Goal: Information Seeking & Learning: Learn about a topic

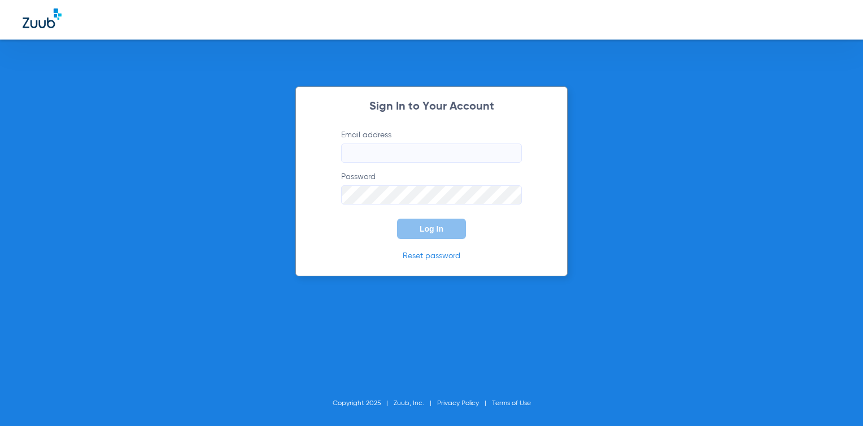
type input "[EMAIL_ADDRESS][DOMAIN_NAME]"
click at [438, 227] on span "Log In" at bounding box center [432, 228] width 24 height 9
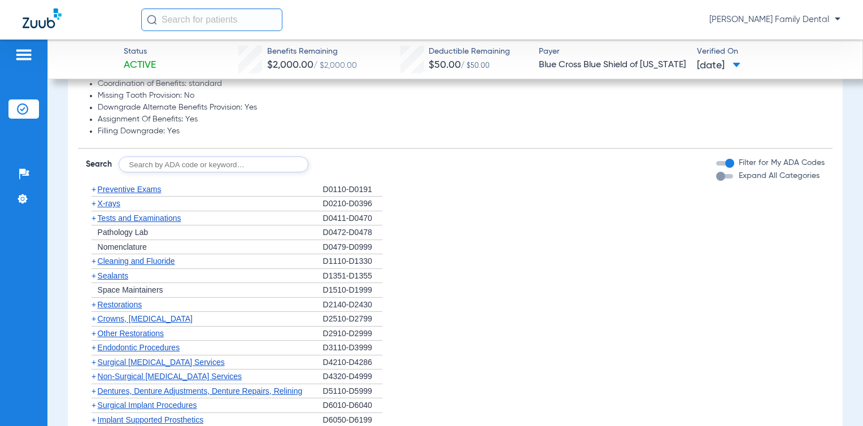
scroll to position [621, 0]
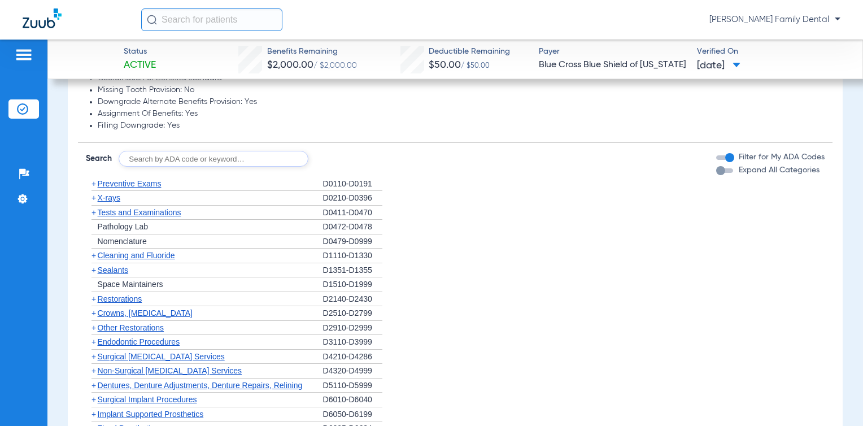
click at [101, 196] on span "X-rays" at bounding box center [109, 197] width 23 height 9
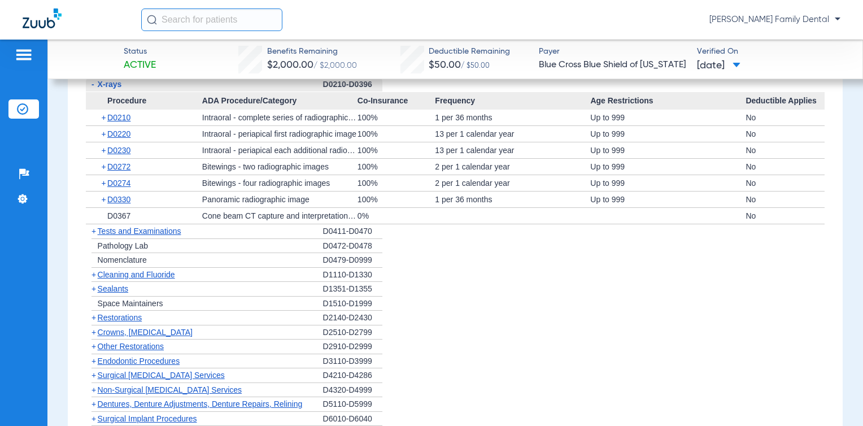
scroll to position [678, 0]
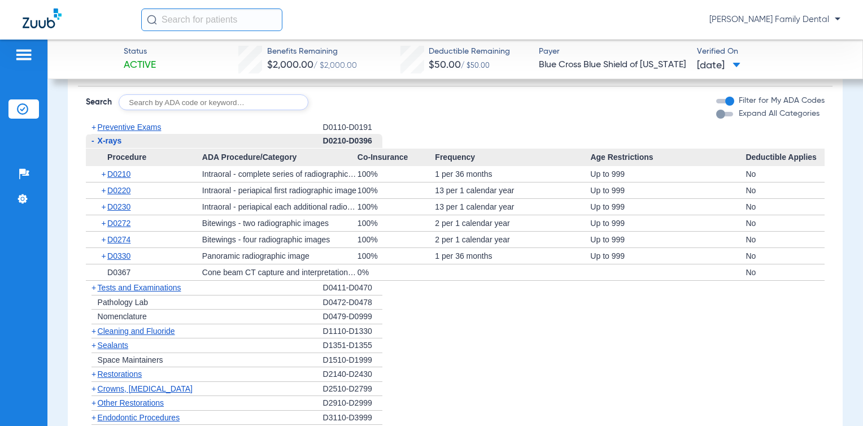
click at [151, 125] on span "Preventive Exams" at bounding box center [130, 127] width 64 height 9
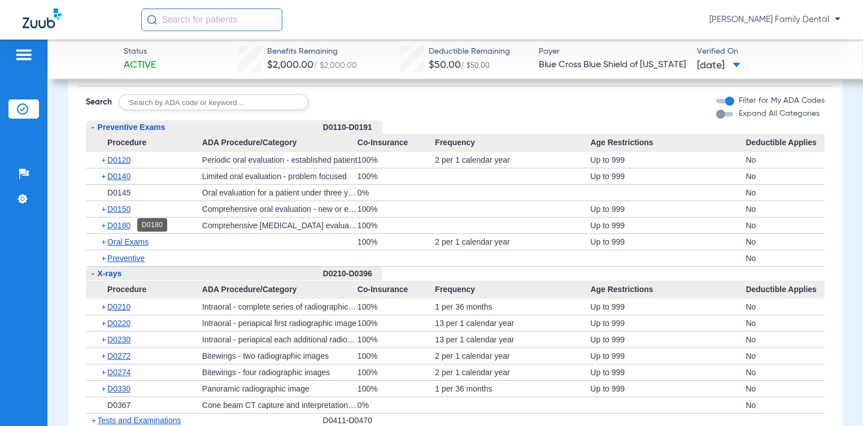
click at [121, 222] on span "D0180" at bounding box center [118, 225] width 23 height 9
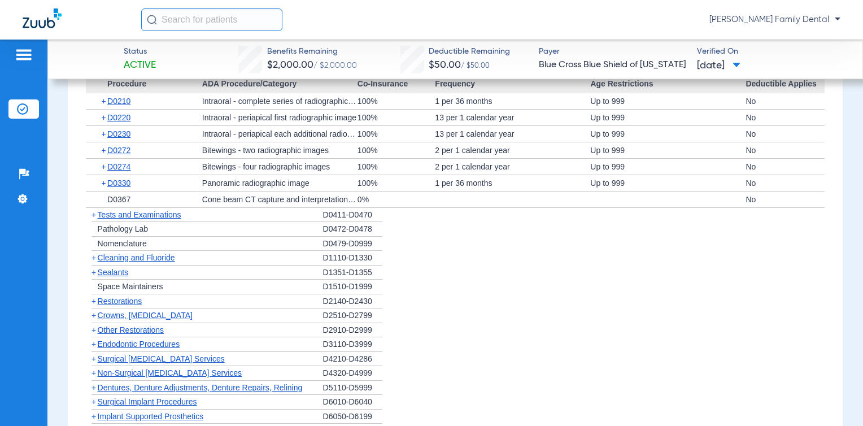
scroll to position [960, 0]
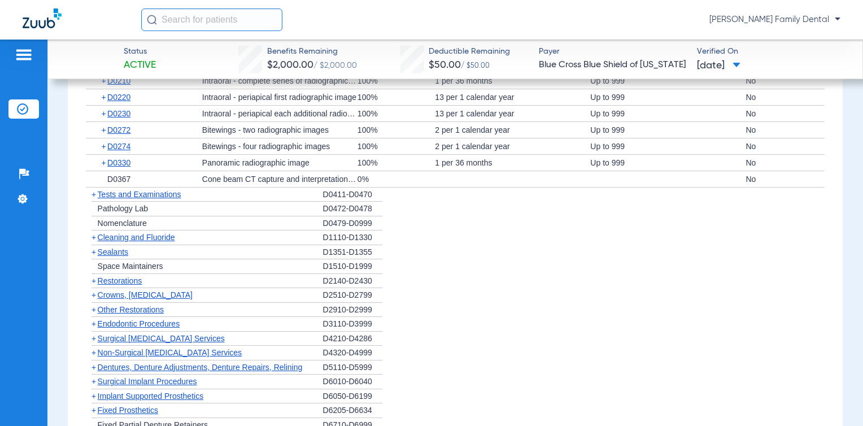
click at [135, 193] on span "Tests and Examinations" at bounding box center [140, 194] width 84 height 9
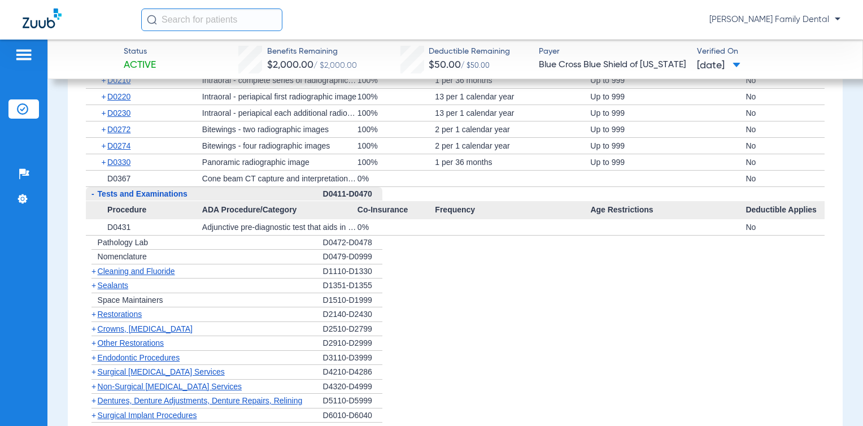
click at [163, 269] on span "Cleaning and Fluoride" at bounding box center [136, 271] width 77 height 9
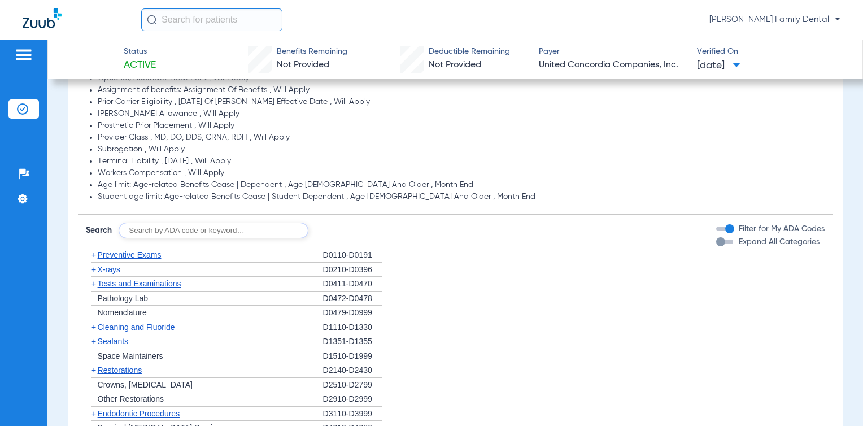
scroll to position [734, 0]
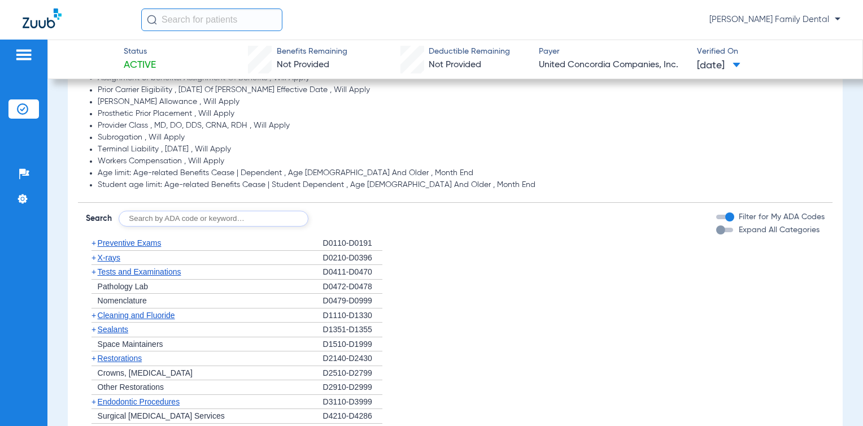
click at [123, 272] on span "Tests and Examinations" at bounding box center [140, 271] width 84 height 9
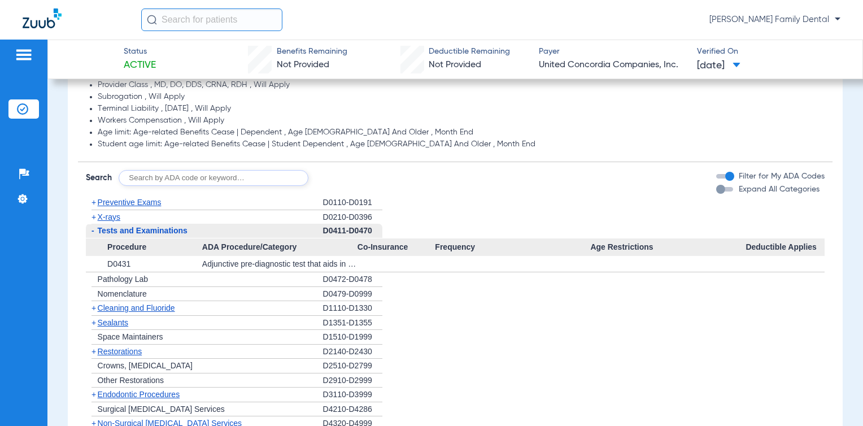
scroll to position [791, 0]
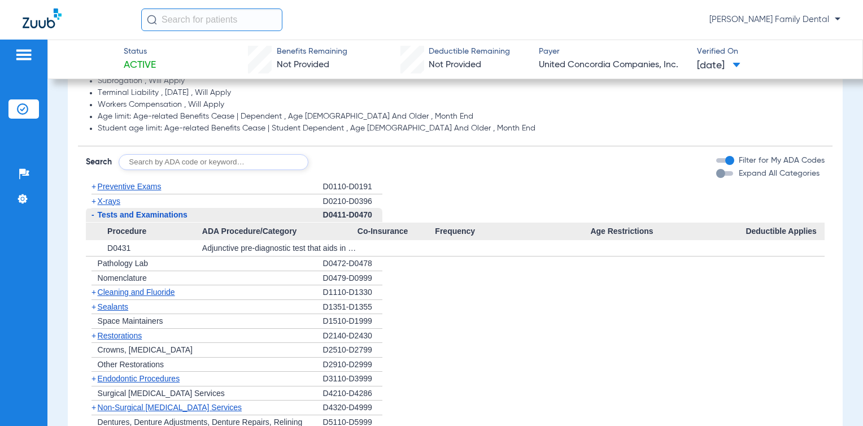
click at [149, 291] on span "Cleaning and Fluoride" at bounding box center [136, 292] width 77 height 9
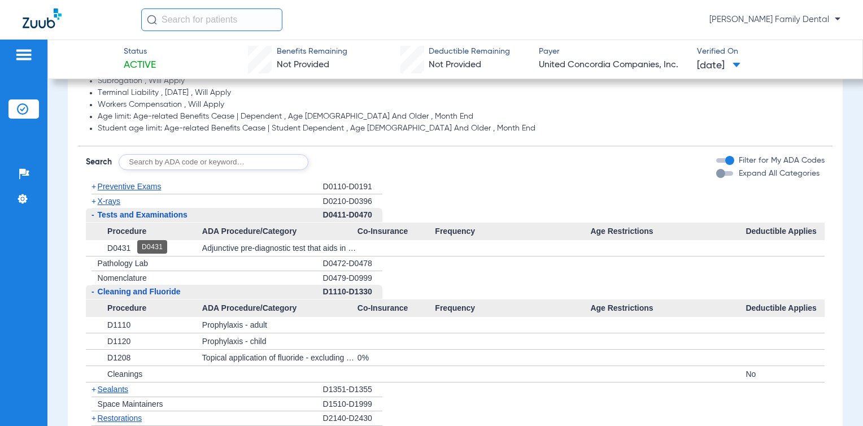
click at [124, 249] on span "D0431" at bounding box center [118, 248] width 23 height 9
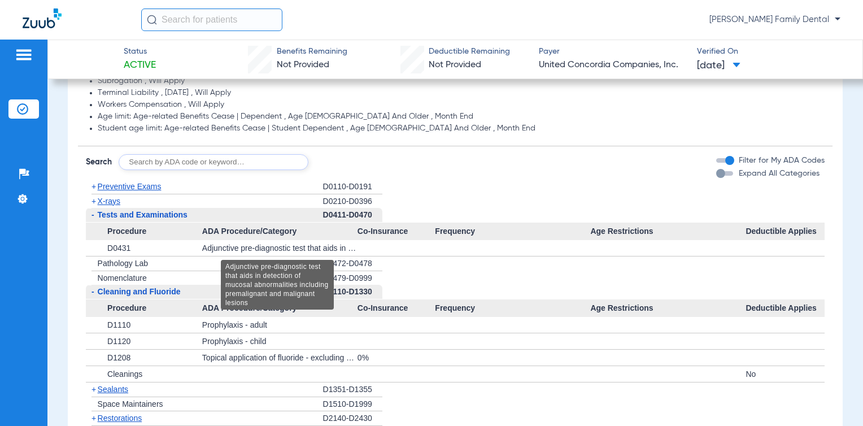
click at [298, 248] on div "Adjunctive pre-diagnostic test that aids in detection of mucosal abnormalities …" at bounding box center [279, 248] width 155 height 16
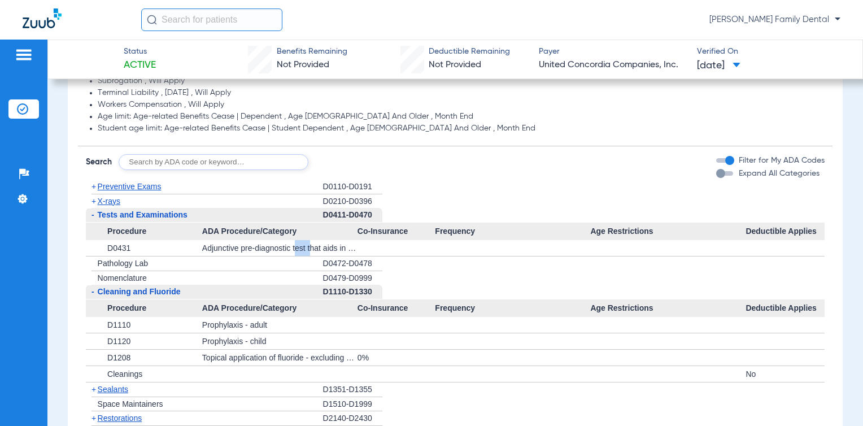
click at [298, 248] on div "Adjunctive pre-diagnostic test that aids in detection of mucosal abnormalities …" at bounding box center [279, 248] width 155 height 16
drag, startPoint x: 298, startPoint y: 248, endPoint x: 502, endPoint y: 164, distance: 220.7
click at [502, 164] on form "Search Filter for My ADA Codes Expand All Categories" at bounding box center [455, 158] width 755 height 24
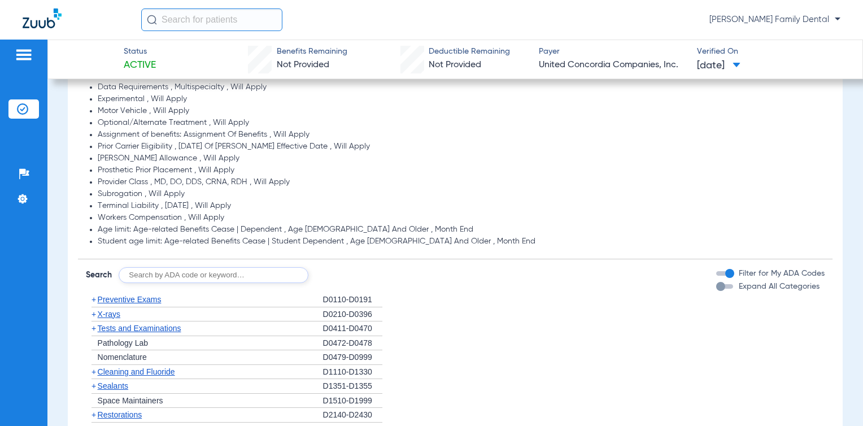
scroll to position [791, 0]
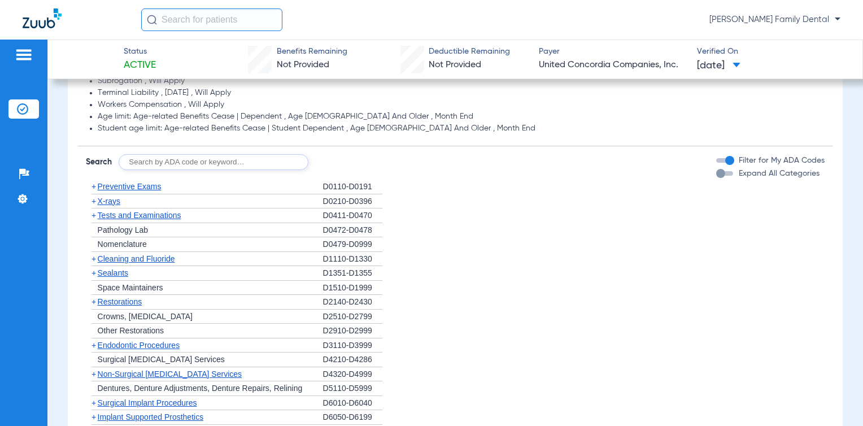
click at [123, 216] on span "Tests and Examinations" at bounding box center [140, 215] width 84 height 9
